Goal: Information Seeking & Learning: Learn about a topic

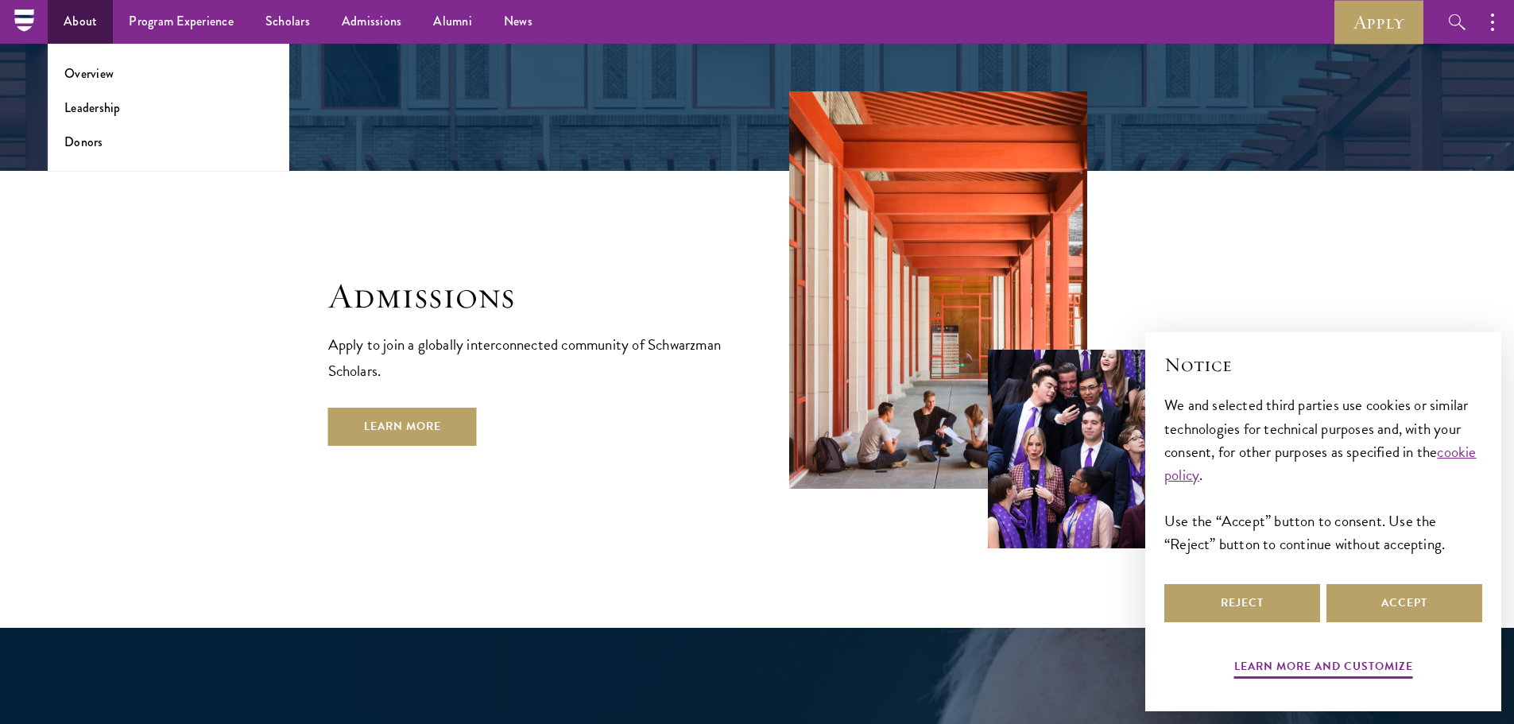
scroll to position [1669, 0]
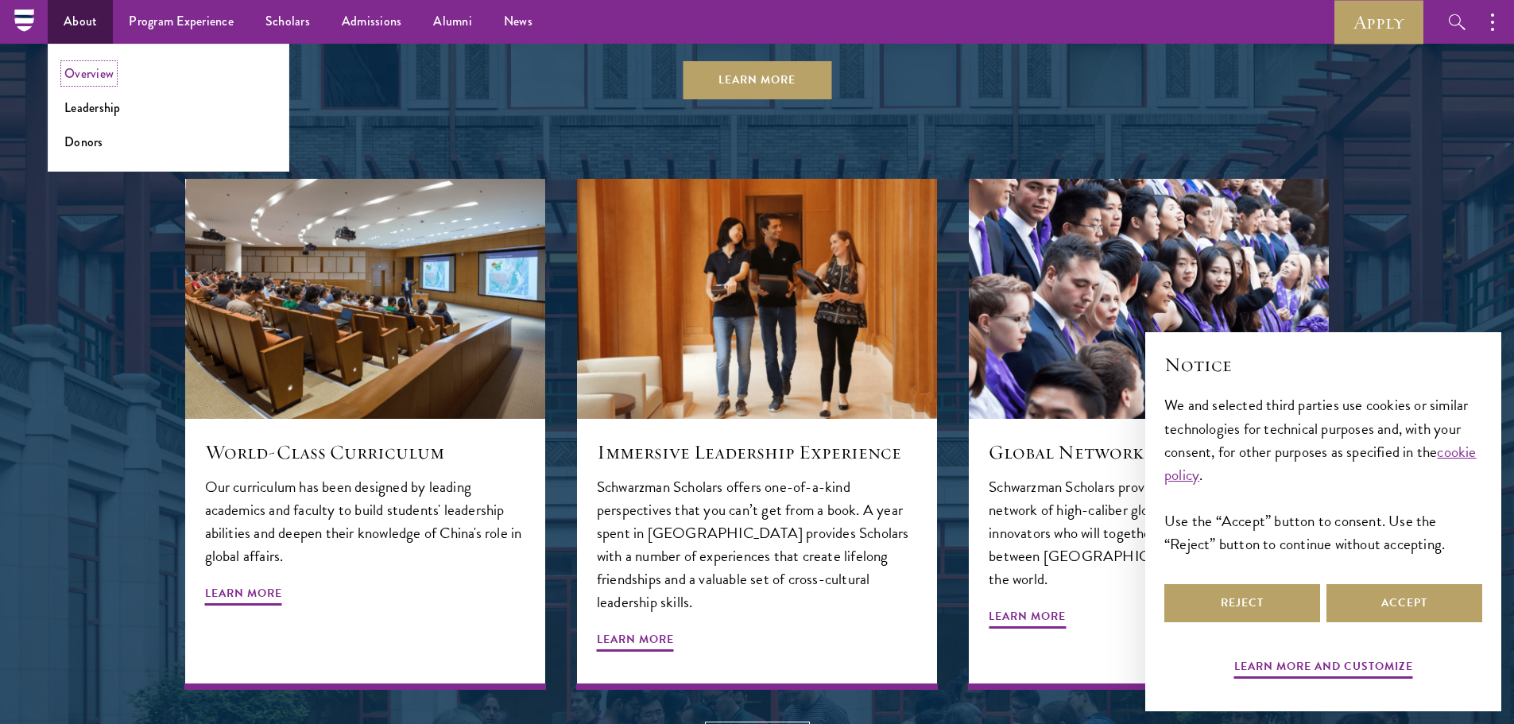
click at [90, 68] on link "Overview" at bounding box center [88, 73] width 49 height 18
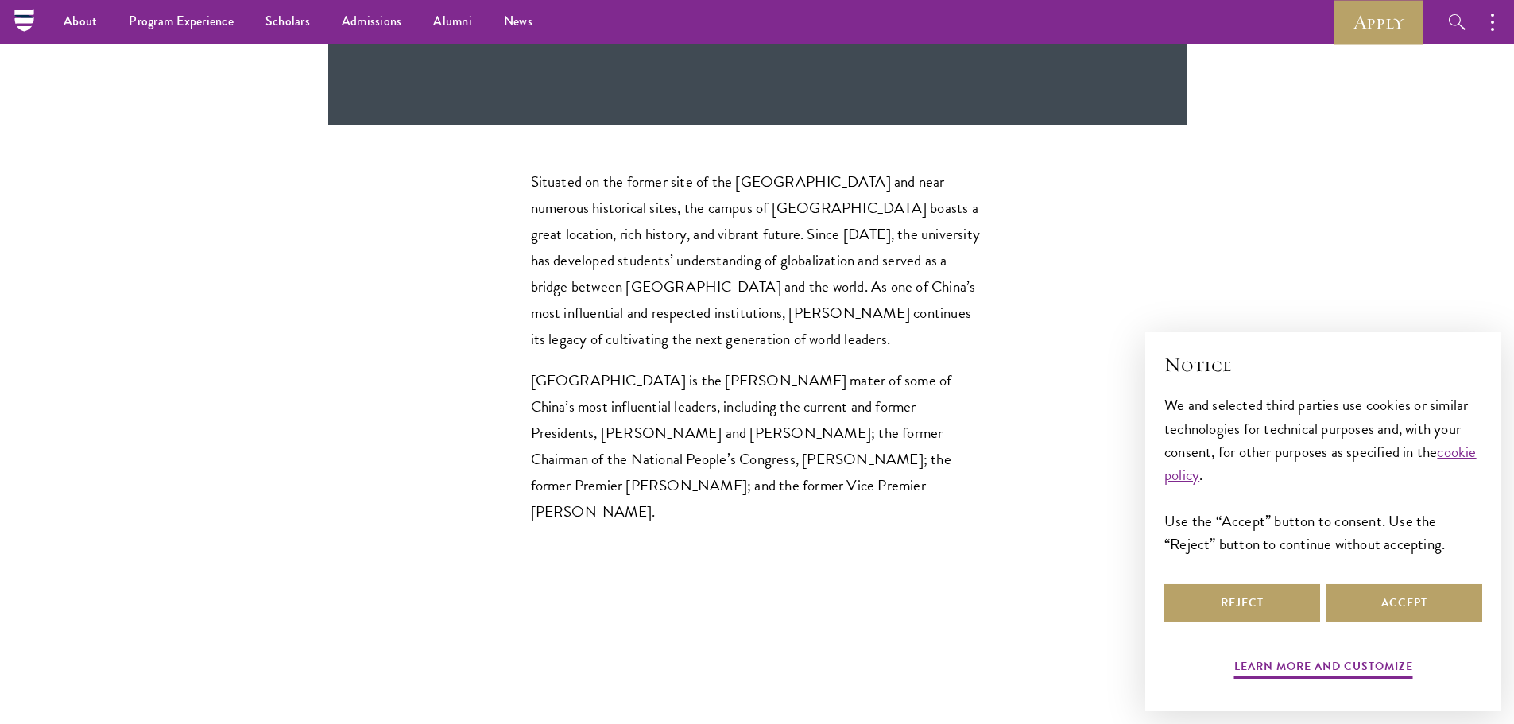
scroll to position [4531, 0]
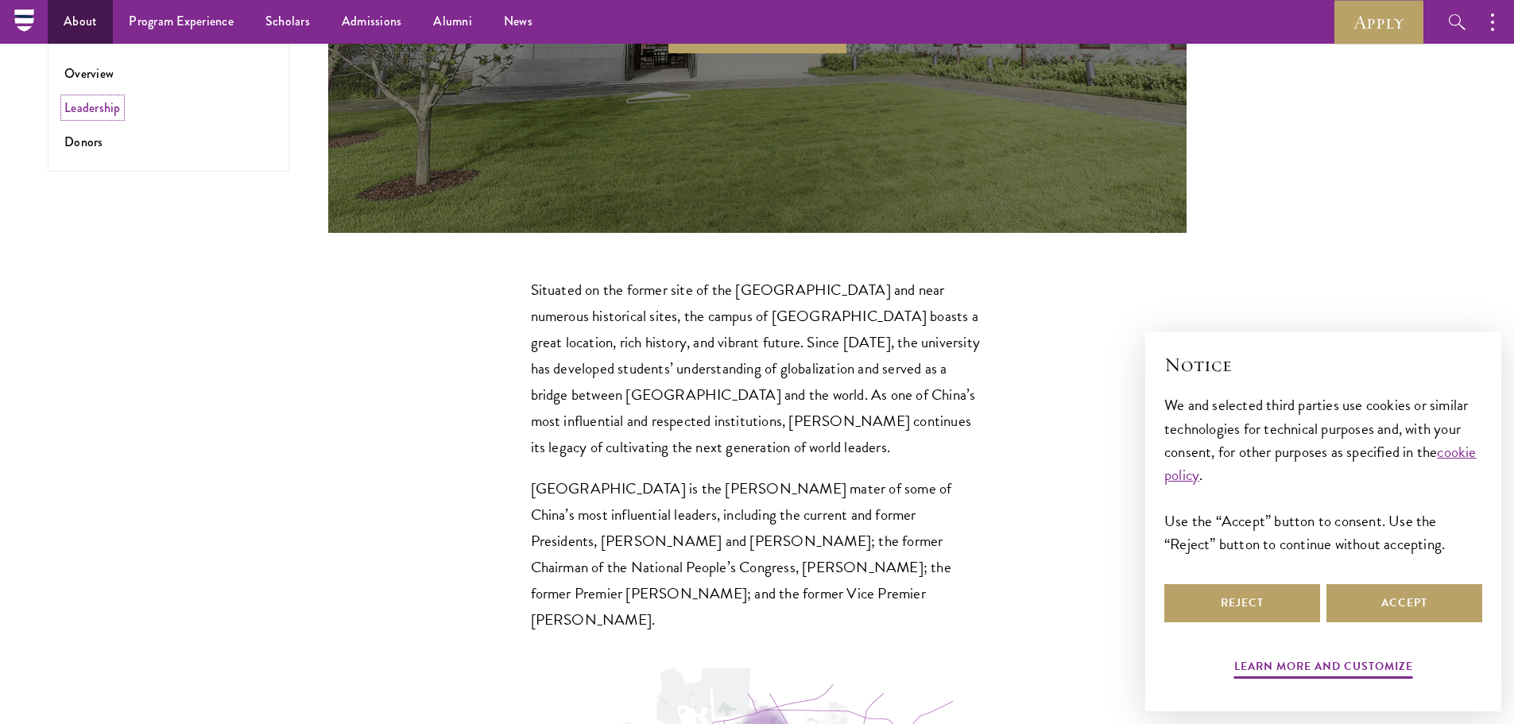
click at [91, 113] on link "Leadership" at bounding box center [92, 108] width 56 height 18
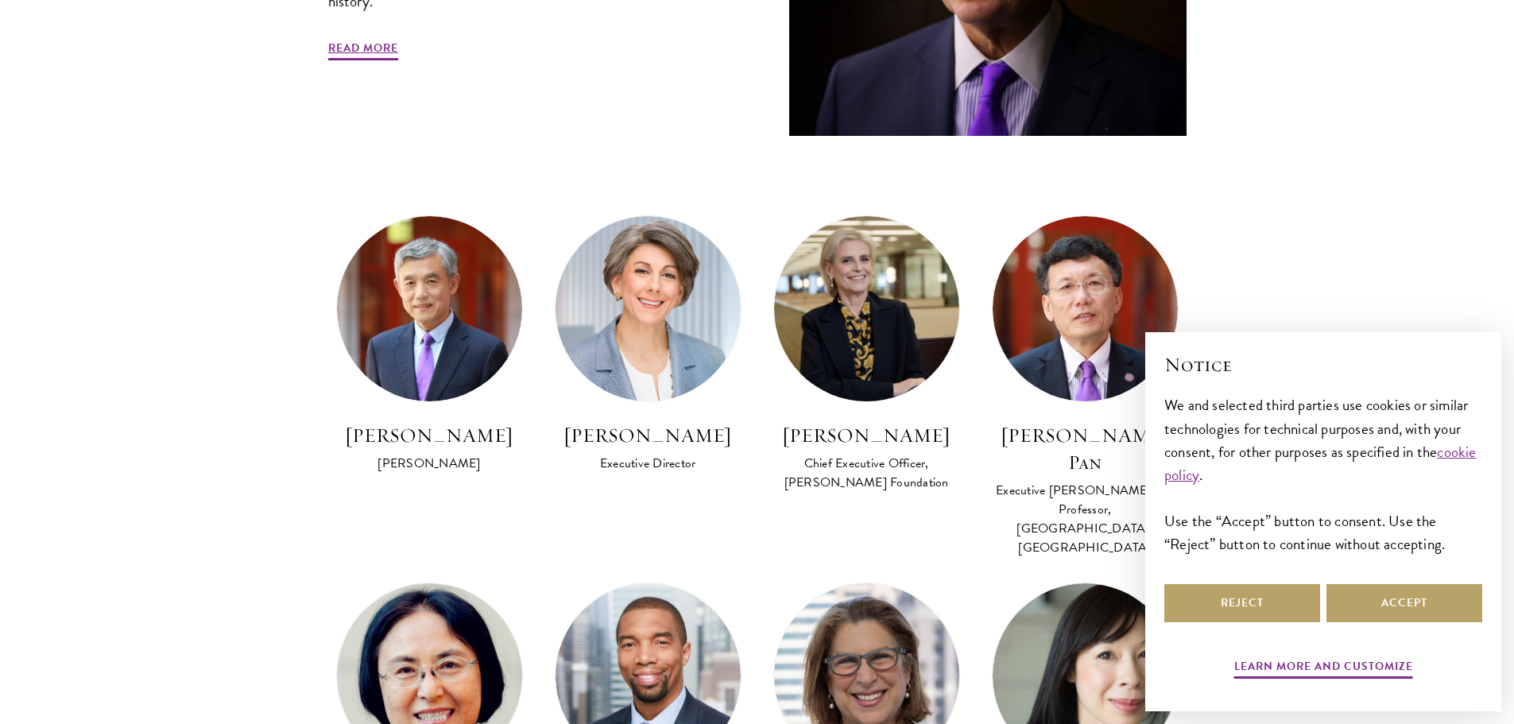
scroll to position [954, 0]
